Goal: Information Seeking & Learning: Check status

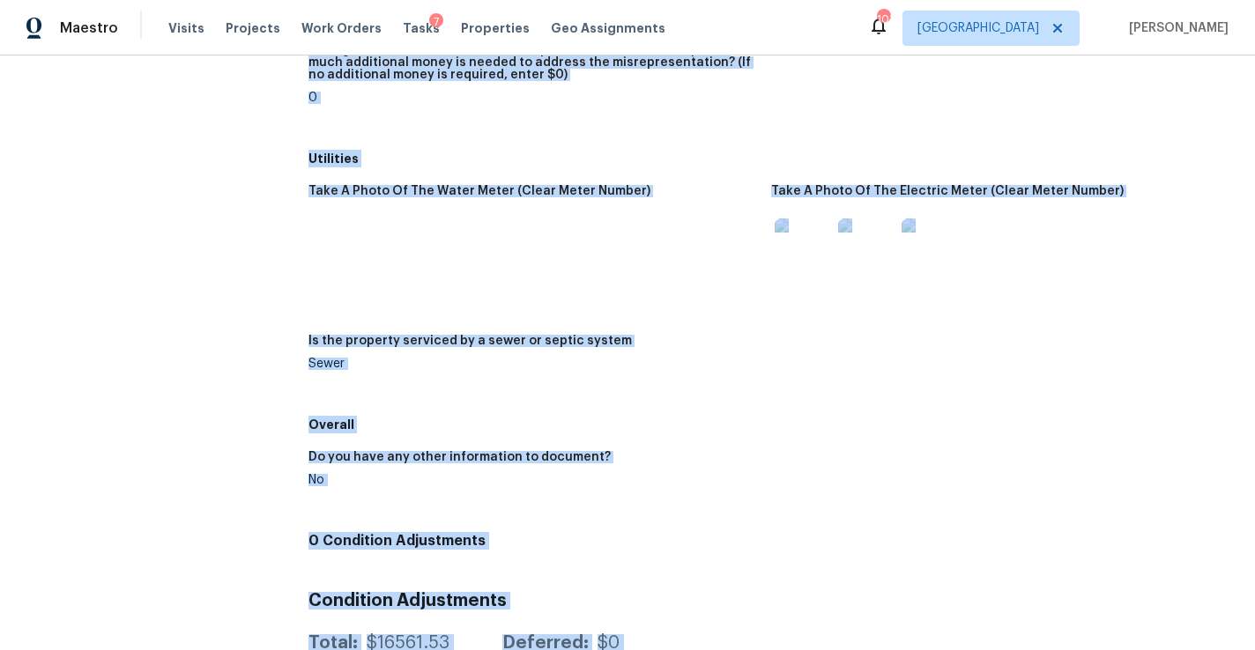
scroll to position [2373, 0]
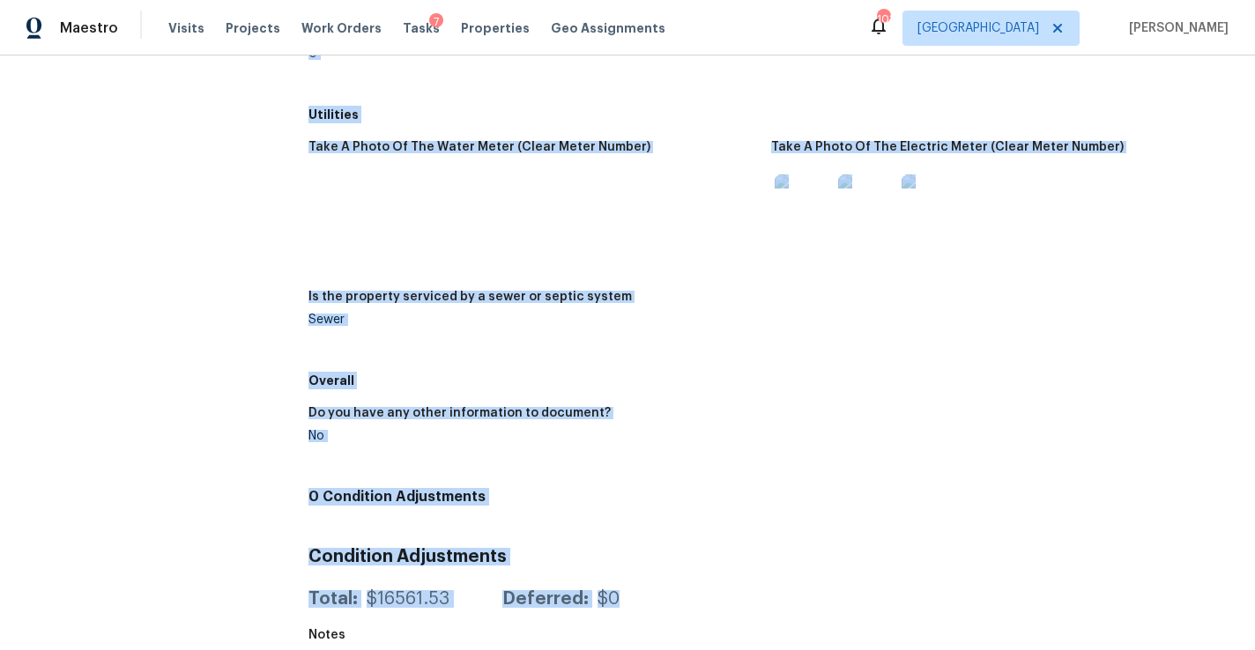
drag, startPoint x: 307, startPoint y: 94, endPoint x: 630, endPoint y: 582, distance: 585.5
copy div "Diligence Completed: 10/2/2025, 12:02 AM to 10/2/2025, 12:22 AM Assignee Juan L…"
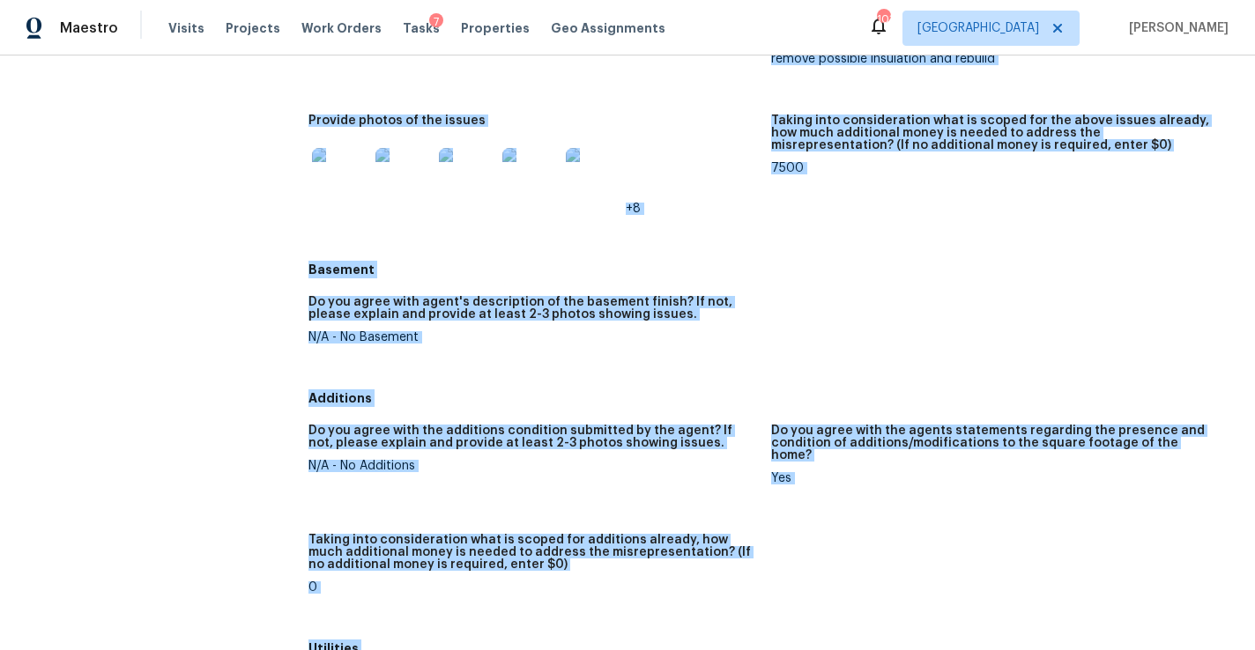
scroll to position [1833, 0]
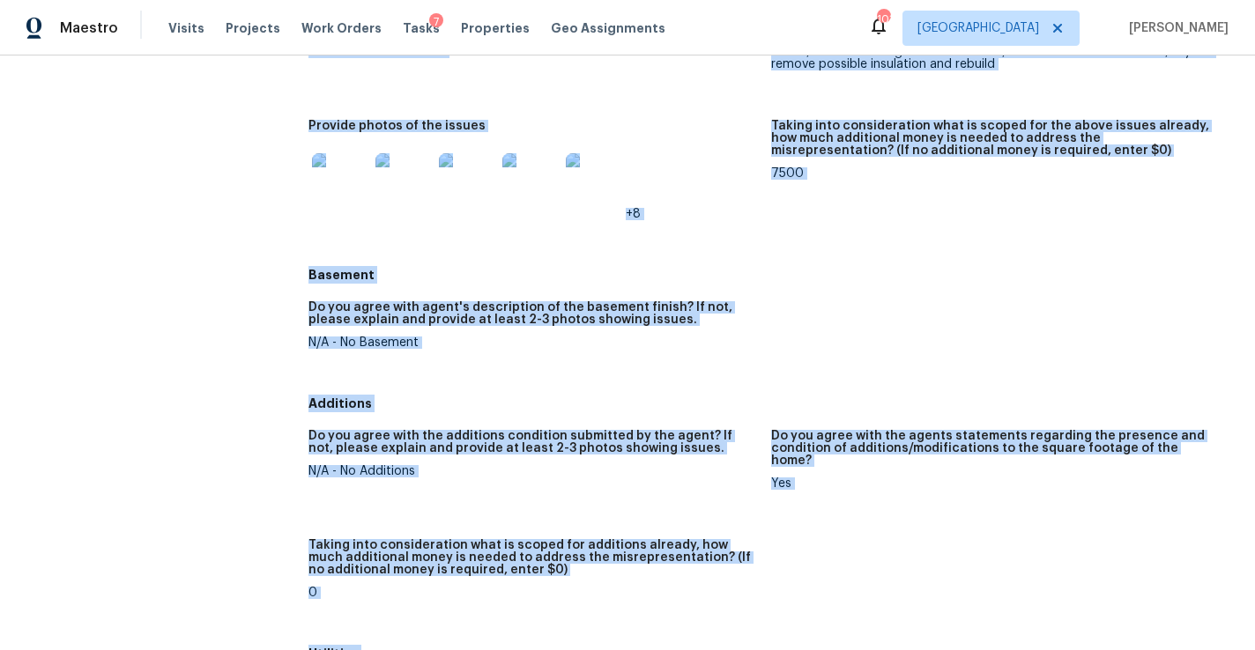
click at [594, 335] on div "Do you agree with agent's description of the basement finish? If not, please ex…" at bounding box center [532, 318] width 448 height 35
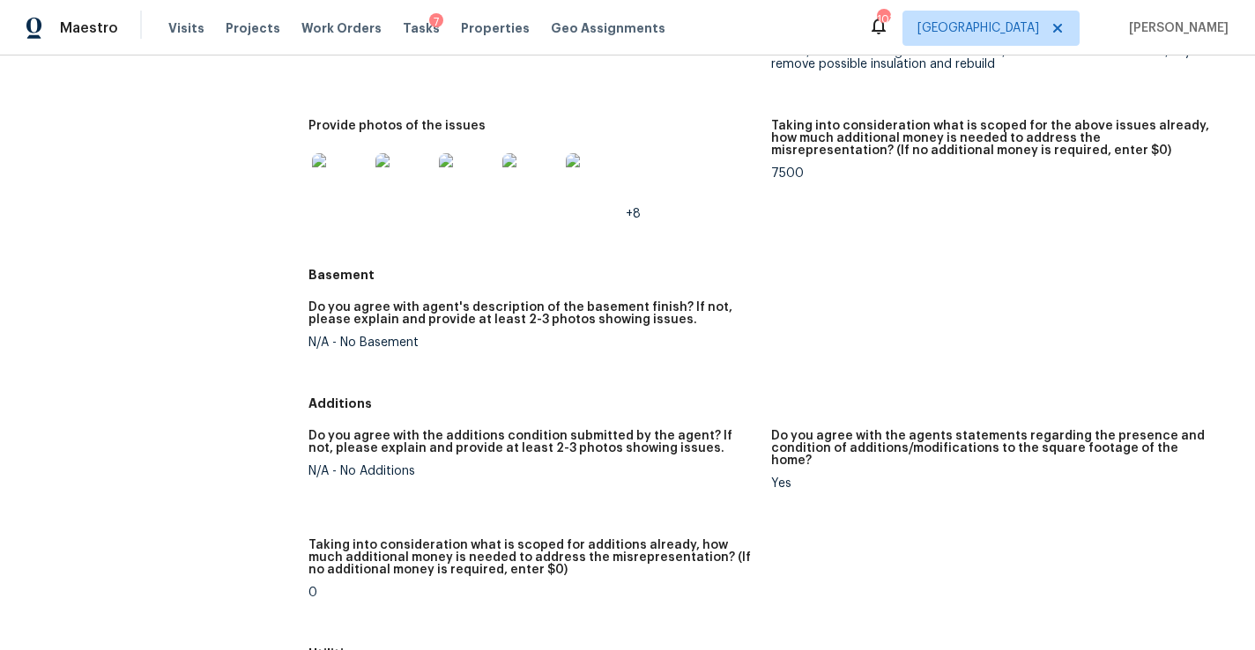
click at [594, 335] on div "Do you agree with agent's description of the basement finish? If not, please ex…" at bounding box center [532, 318] width 448 height 35
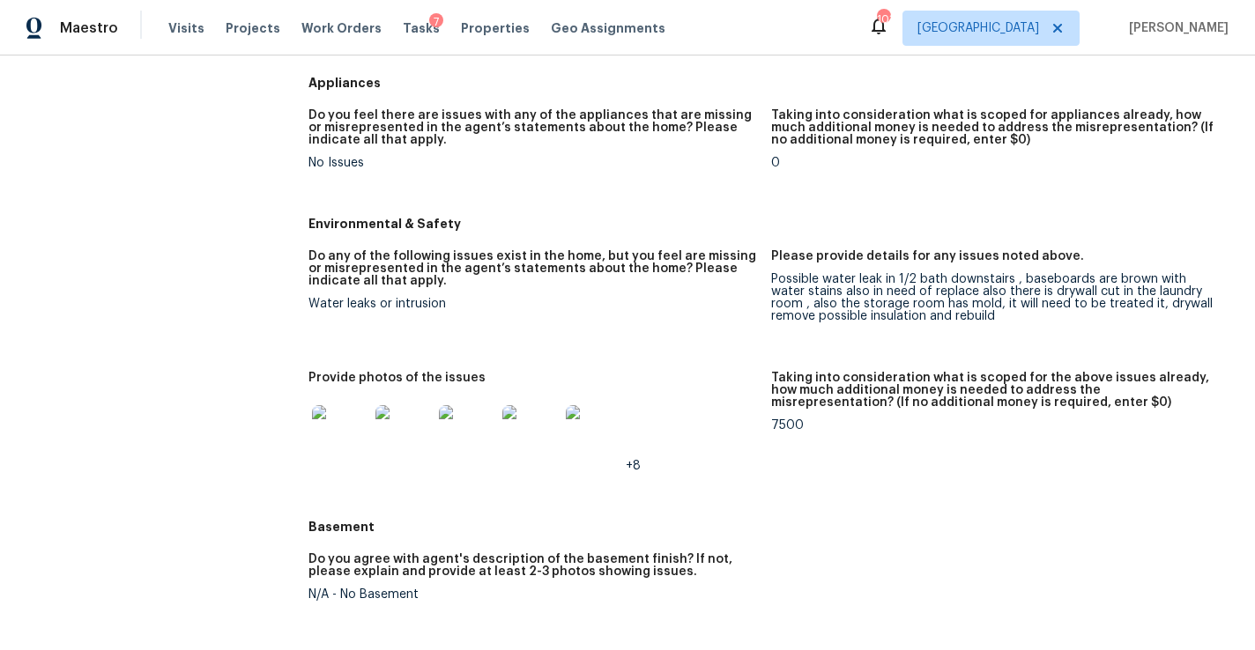
scroll to position [1619, 0]
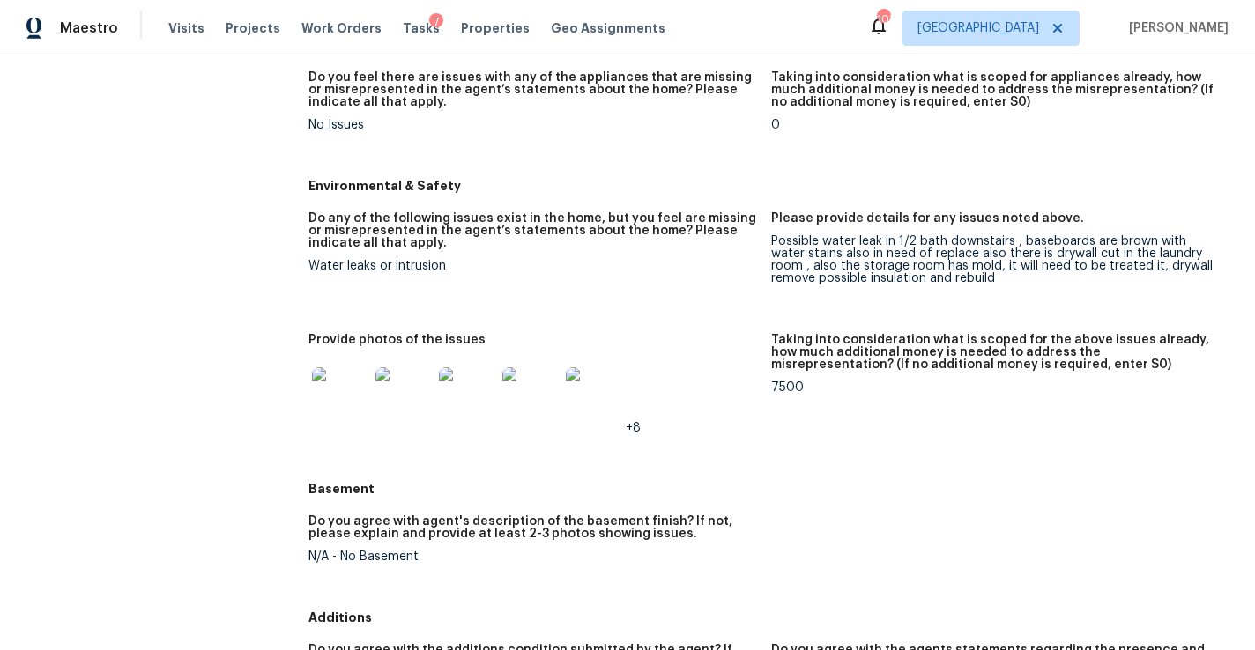
click at [312, 404] on img at bounding box center [340, 395] width 56 height 56
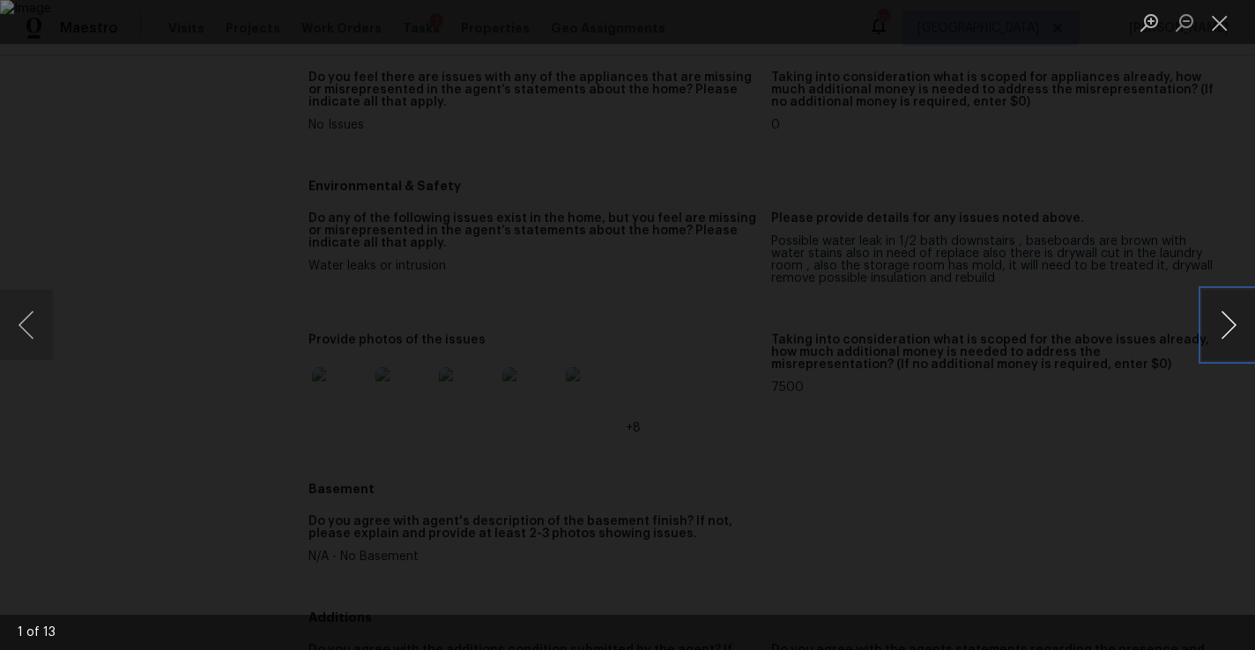
click at [1226, 334] on button "Next image" at bounding box center [1228, 325] width 53 height 70
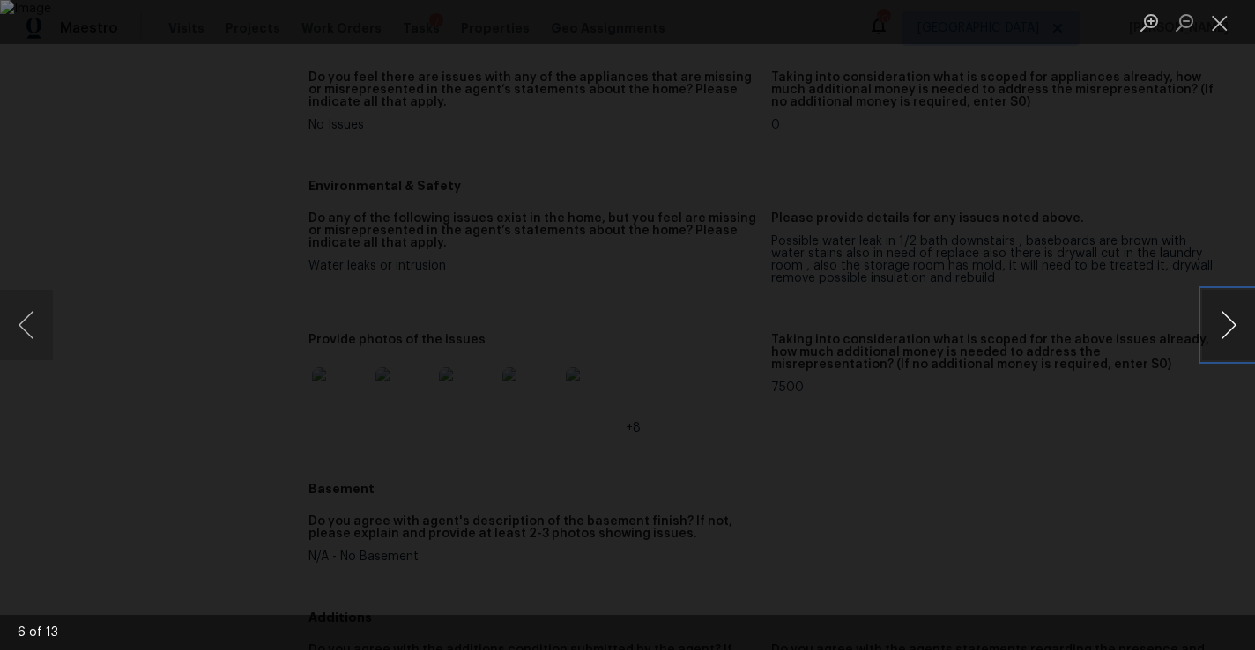
click at [1226, 334] on button "Next image" at bounding box center [1228, 325] width 53 height 70
click at [1218, 23] on button "Close lightbox" at bounding box center [1219, 22] width 35 height 31
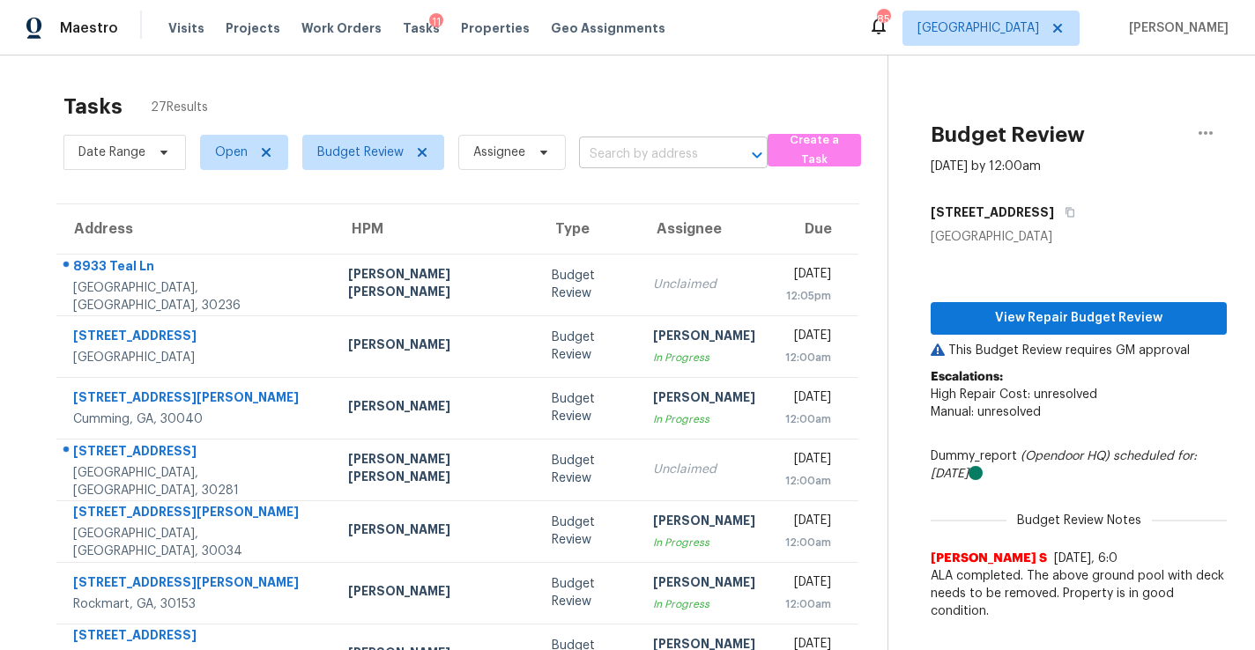
click at [629, 156] on input "text" at bounding box center [648, 154] width 139 height 27
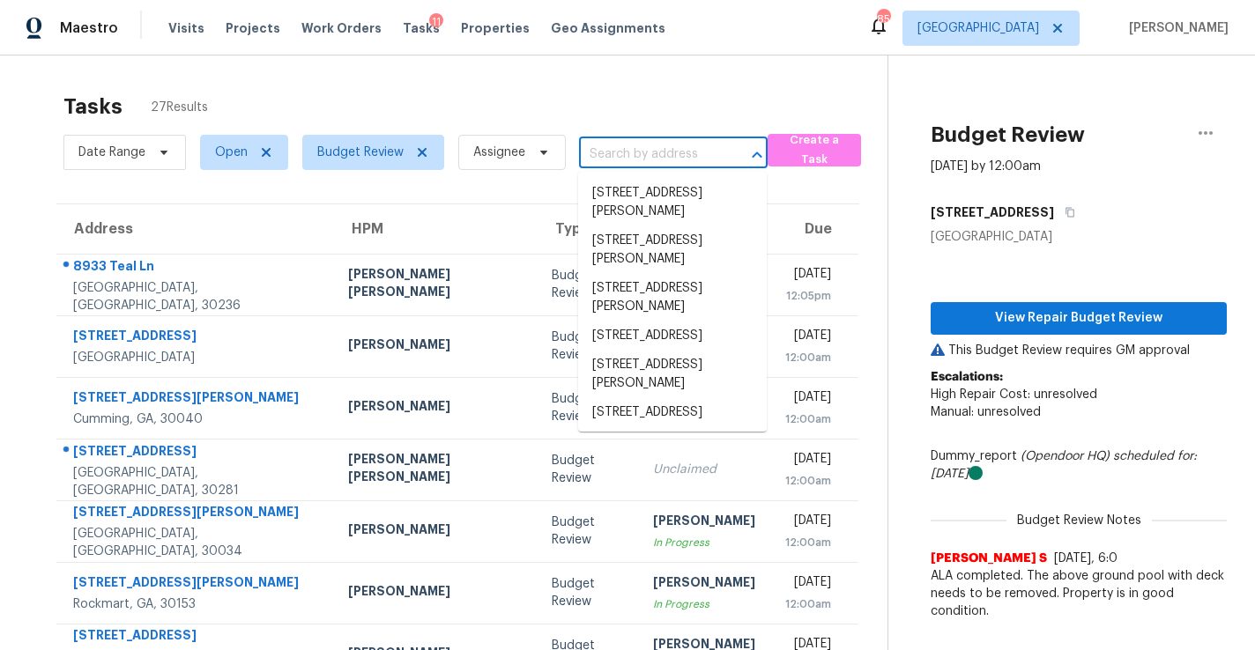
paste input "[STREET_ADDRESS]"
type input "[STREET_ADDRESS]"
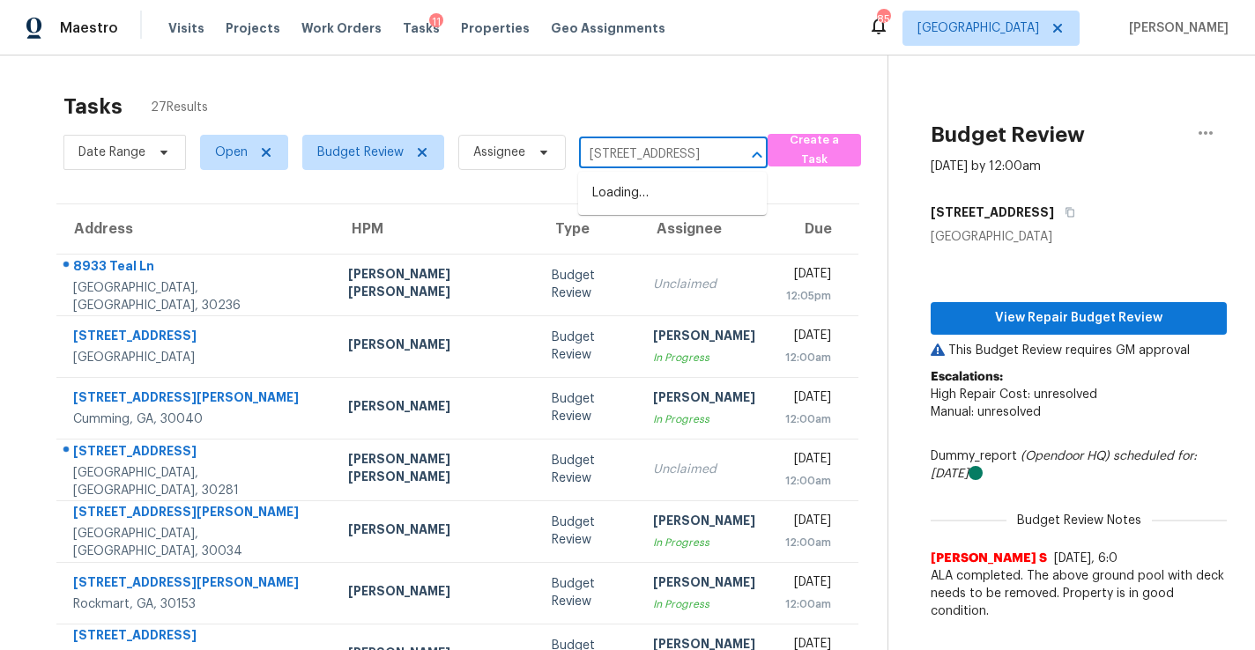
scroll to position [0, 130]
click at [659, 196] on li "[STREET_ADDRESS]" at bounding box center [672, 193] width 189 height 29
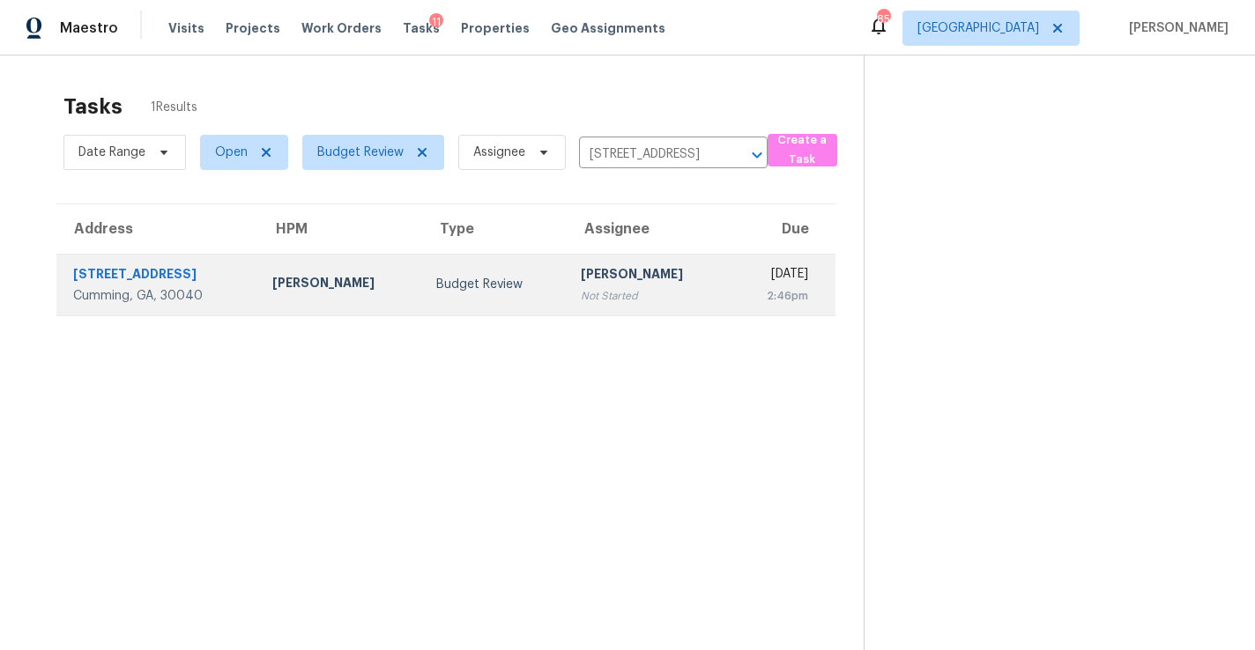
click at [197, 287] on div "Cumming, GA, 30040" at bounding box center [158, 296] width 171 height 18
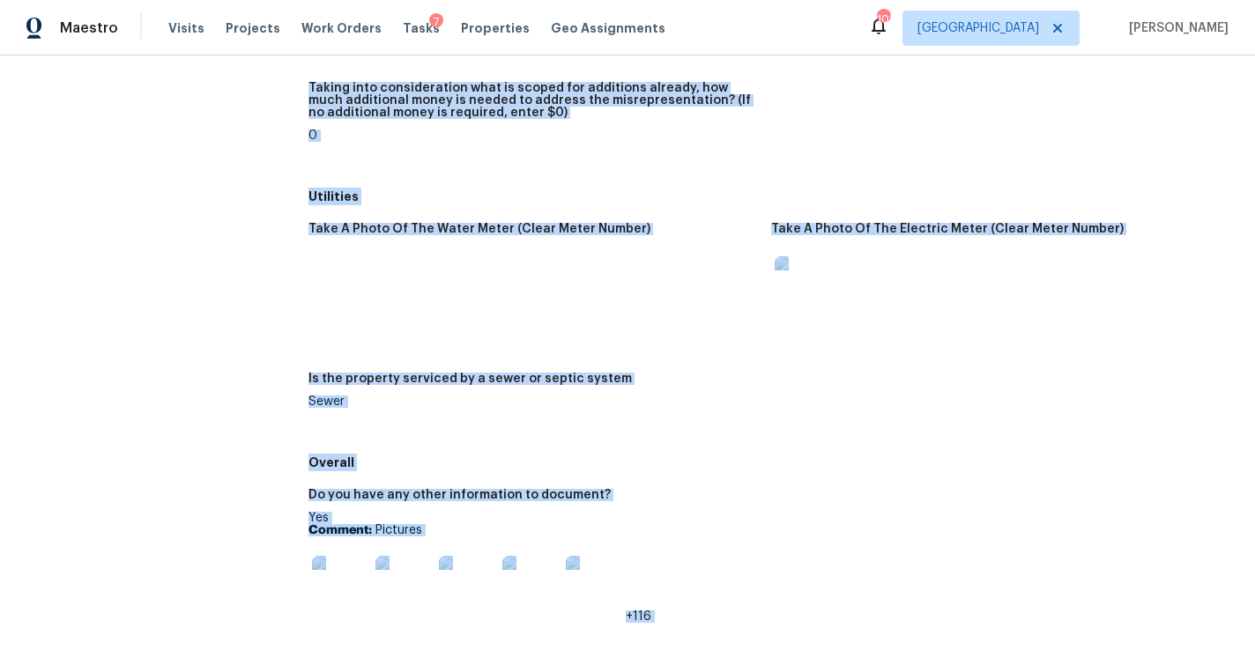
scroll to position [2885, 0]
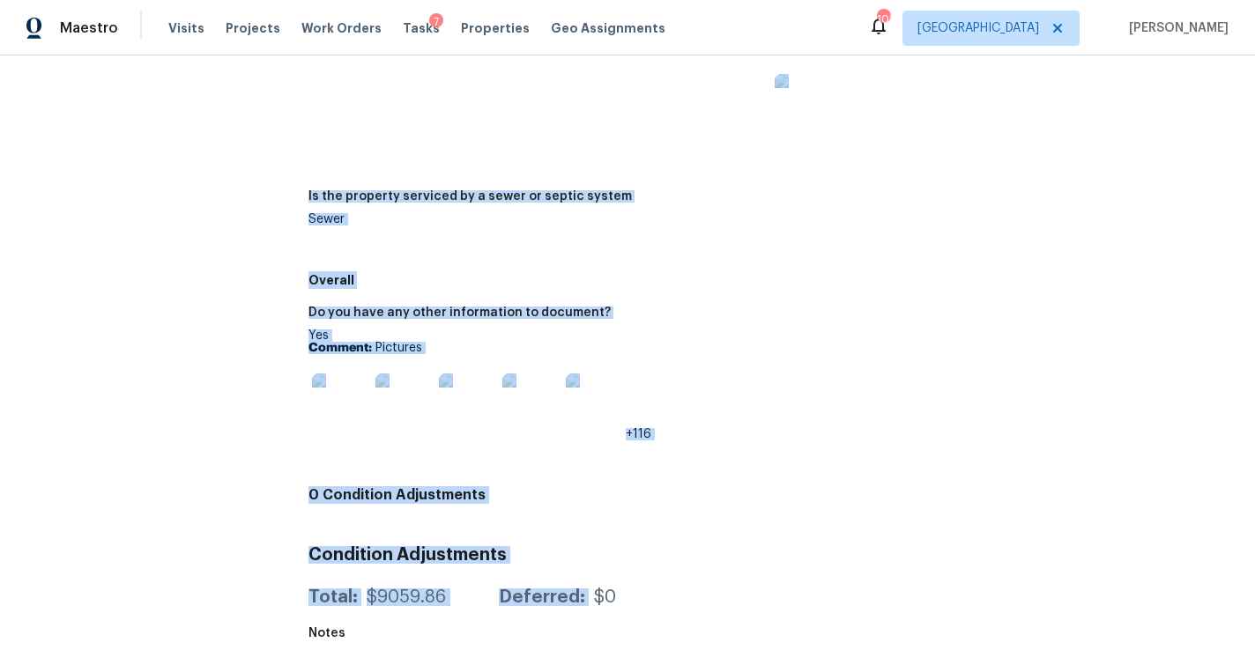
drag, startPoint x: 302, startPoint y: 99, endPoint x: 711, endPoint y: 568, distance: 622.6
copy div "Diligence Completed: 10/2/2025, 8:14 AM to 10/2/2025, 9:48 AM Assignee Michael …"
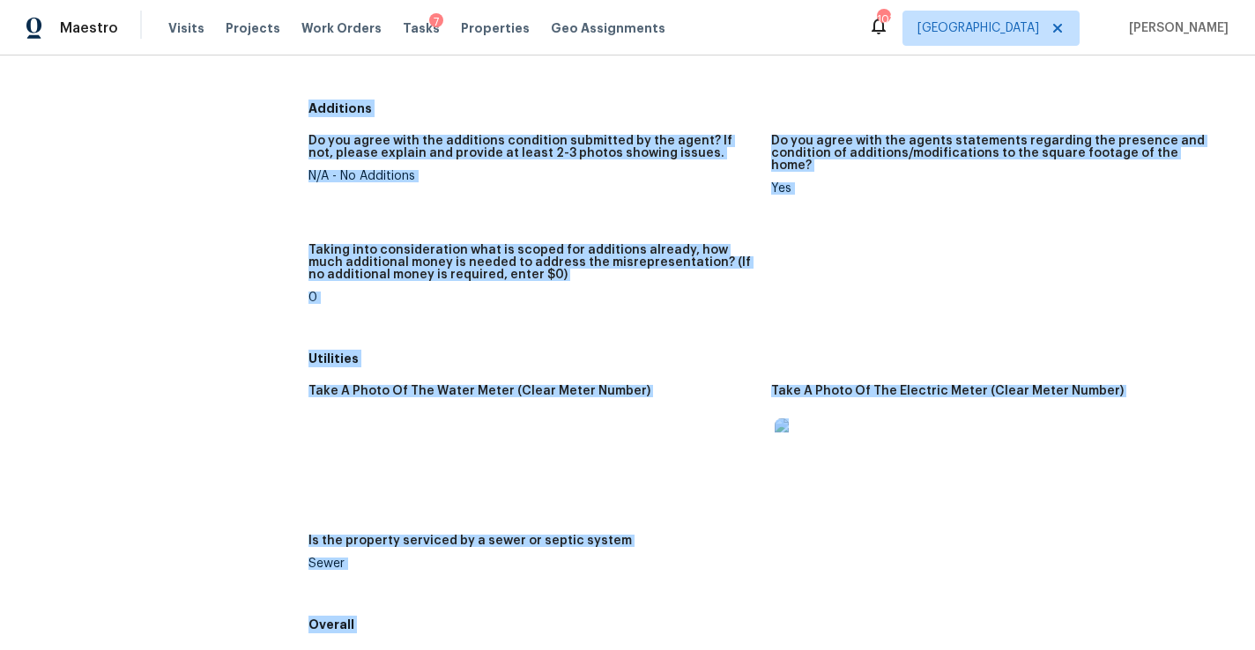
scroll to position [2463, 0]
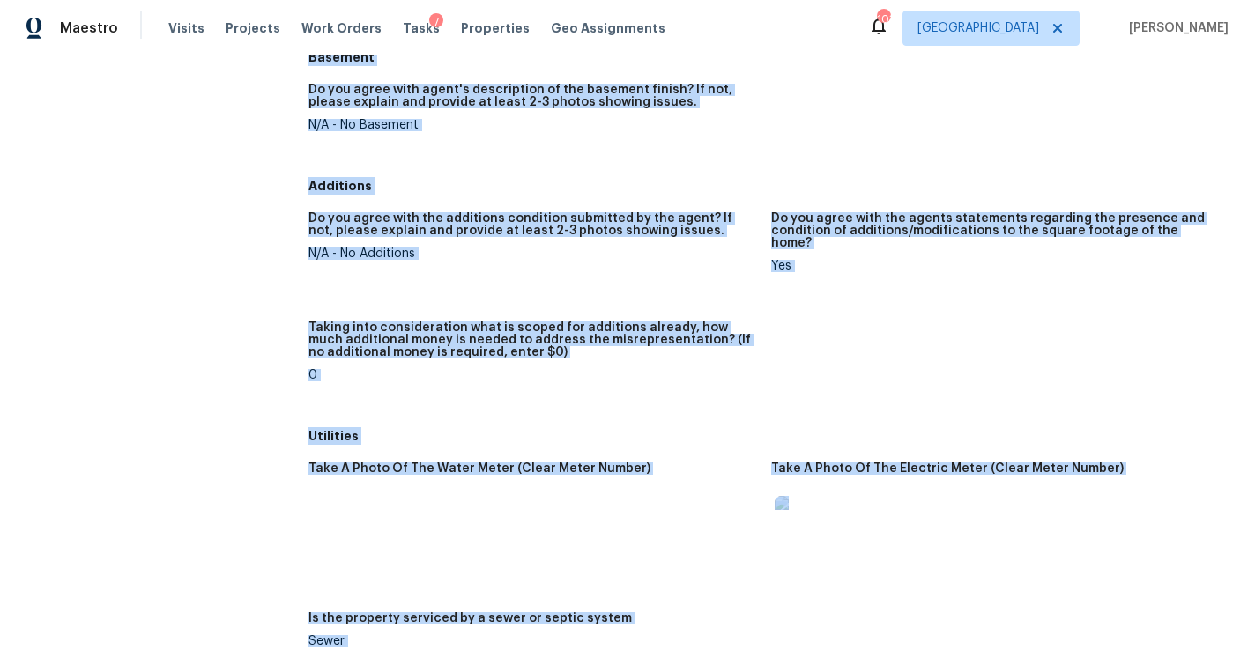
click at [454, 279] on figure "Do you agree with the additions condition submitted by the agent? If not, pleas…" at bounding box center [539, 256] width 463 height 88
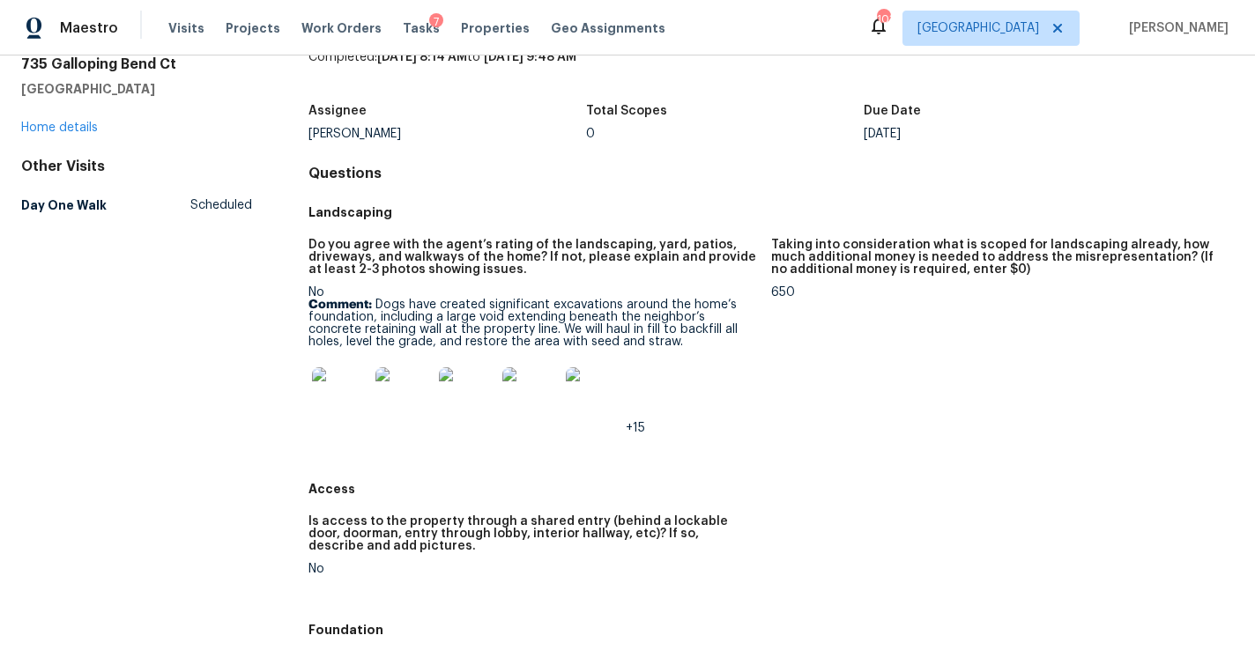
scroll to position [89, 0]
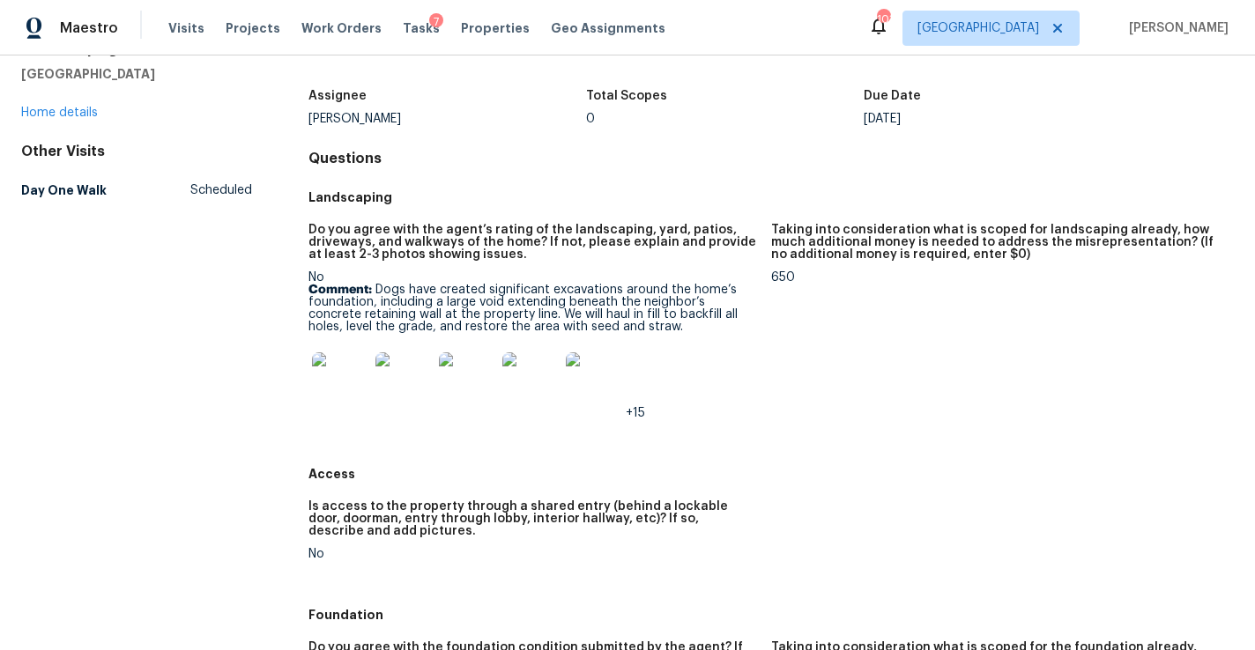
click at [337, 377] on img at bounding box center [340, 380] width 56 height 56
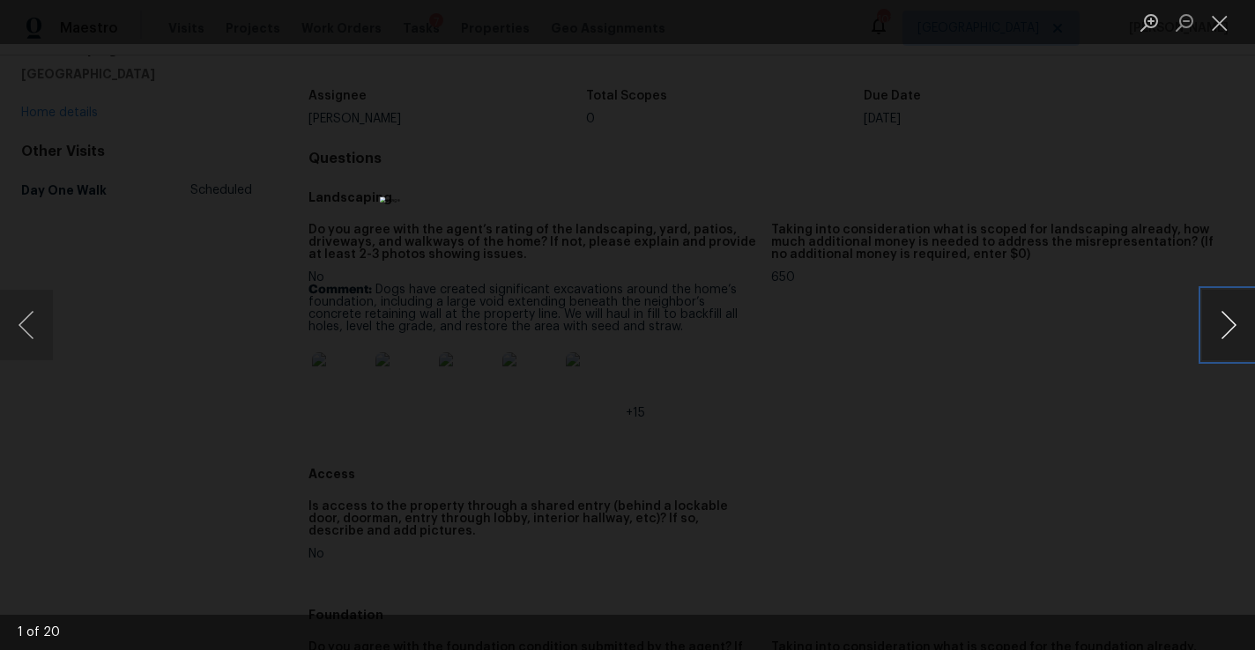
click at [1206, 326] on button "Next image" at bounding box center [1228, 325] width 53 height 70
click at [1218, 20] on button "Close lightbox" at bounding box center [1219, 22] width 35 height 31
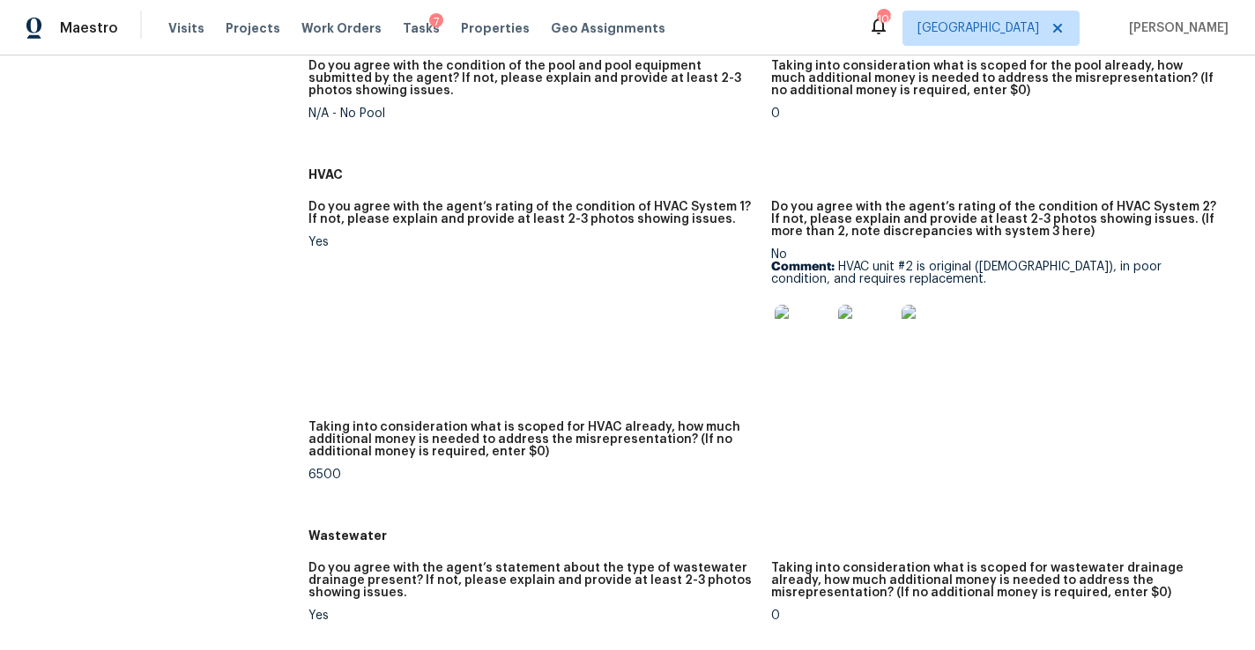
scroll to position [1249, 0]
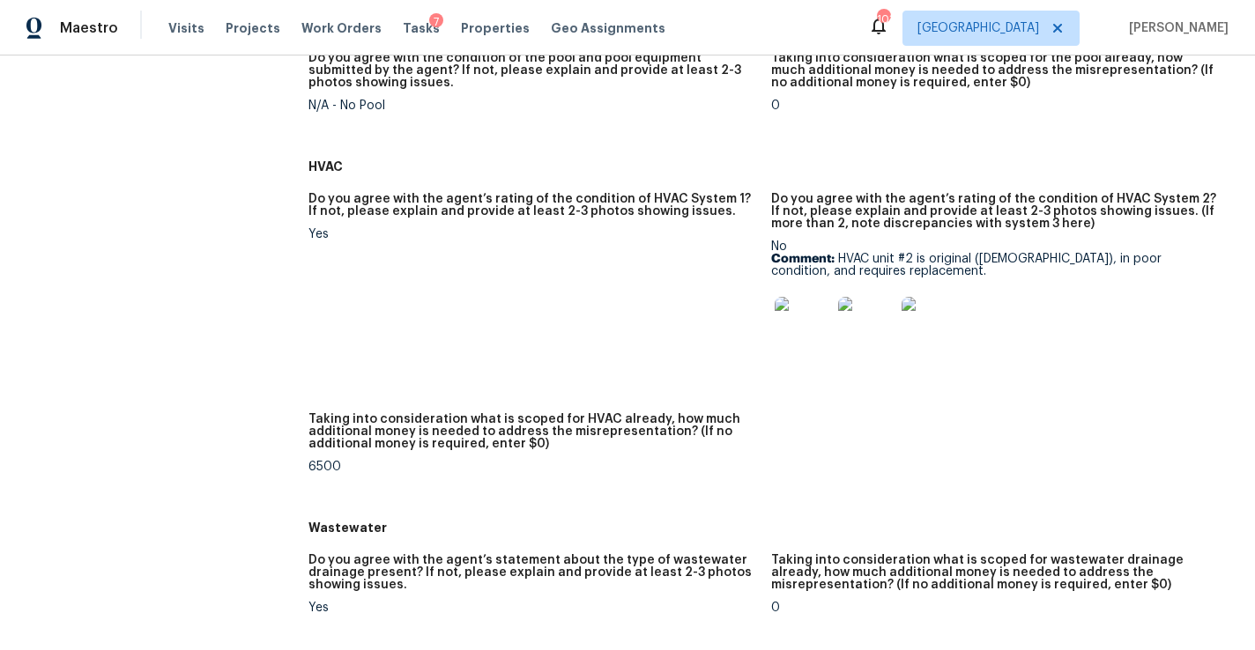
click at [820, 336] on img at bounding box center [802, 325] width 56 height 56
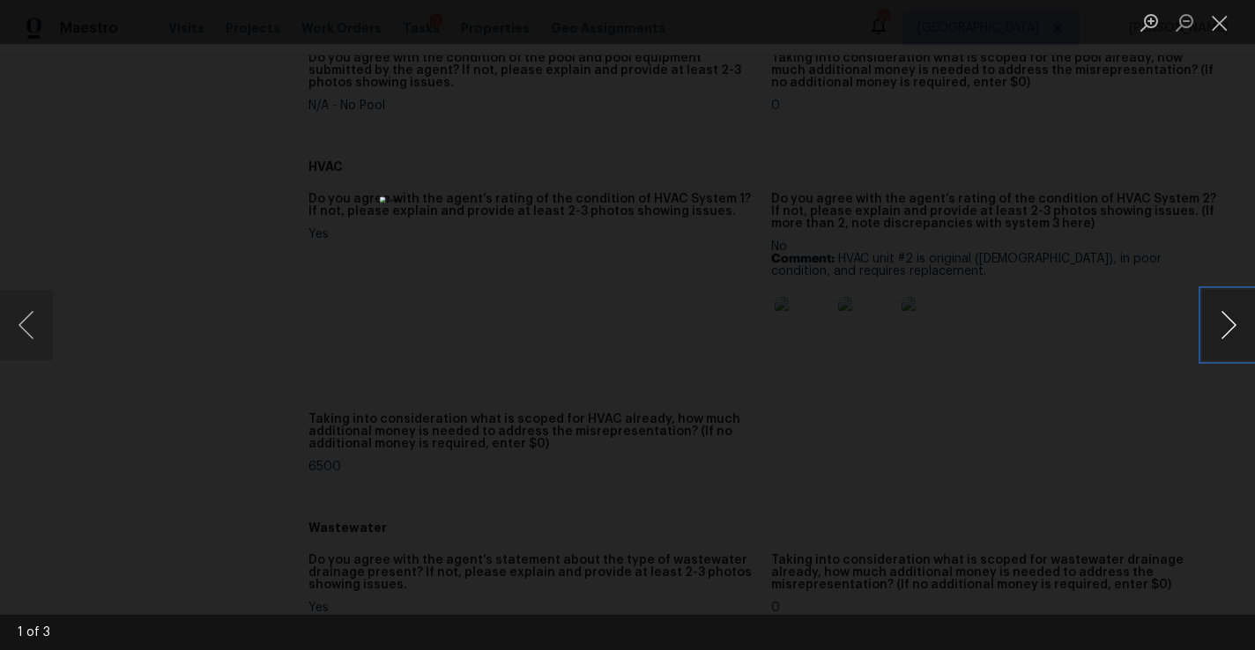
click at [1226, 333] on button "Next image" at bounding box center [1228, 325] width 53 height 70
click at [1224, 18] on button "Close lightbox" at bounding box center [1219, 22] width 35 height 31
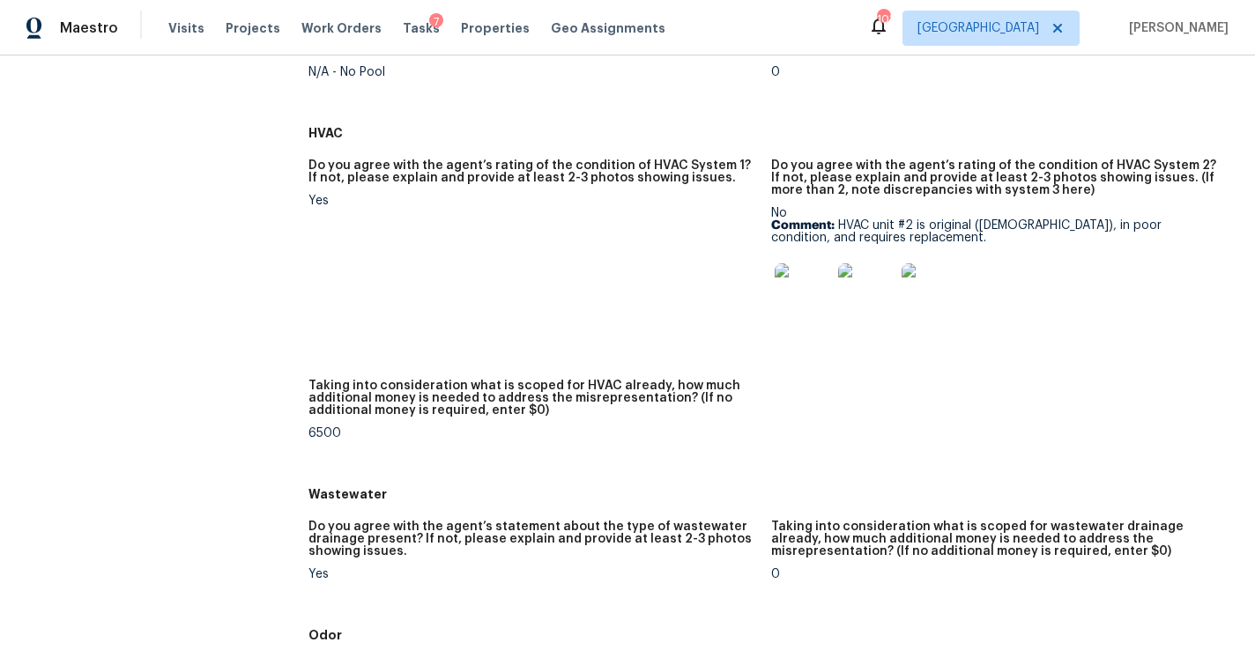
scroll to position [1264, 0]
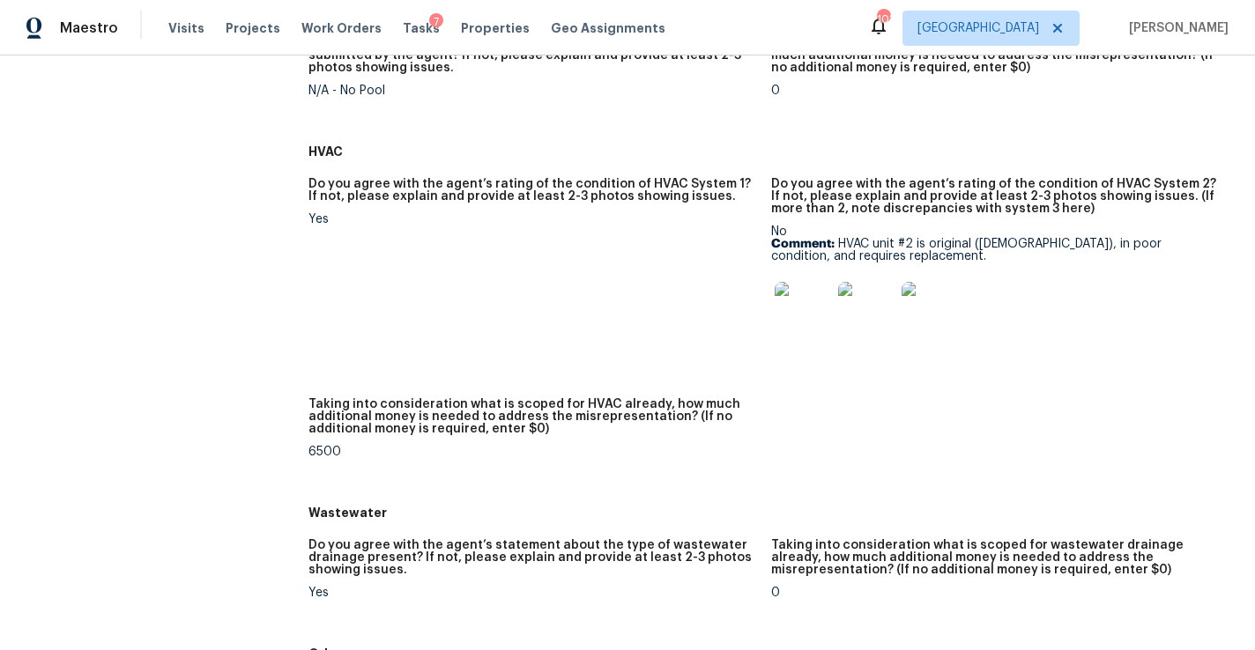
click at [795, 319] on img at bounding box center [802, 310] width 56 height 56
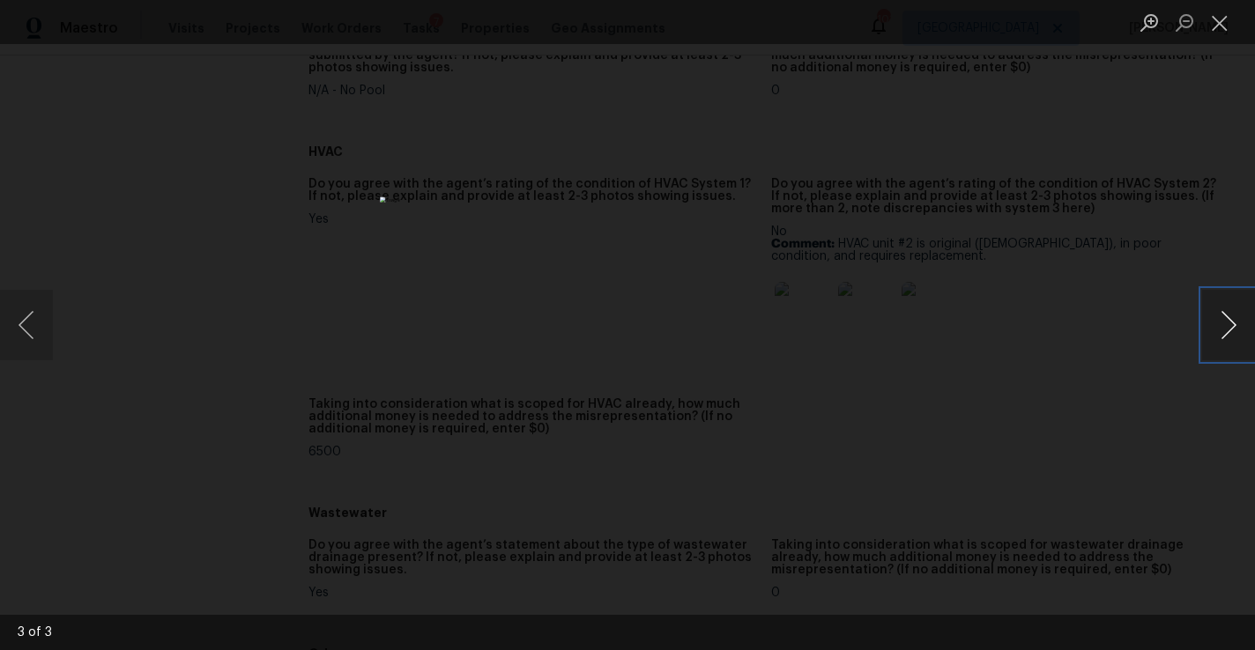
click at [1227, 323] on button "Next image" at bounding box center [1228, 325] width 53 height 70
